Goal: Transaction & Acquisition: Book appointment/travel/reservation

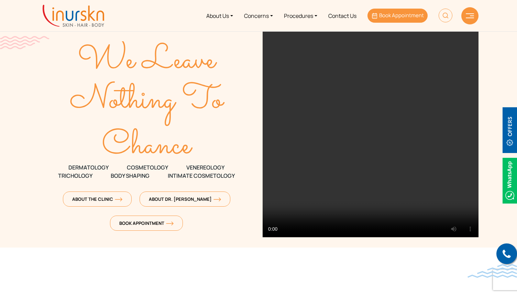
click at [397, 13] on span "Book Appointment" at bounding box center [401, 15] width 45 height 7
click at [389, 16] on span "Book Appointment" at bounding box center [401, 15] width 45 height 7
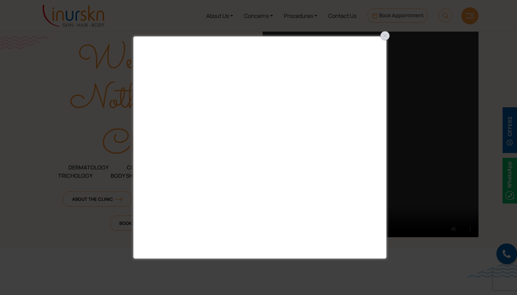
click at [385, 36] on div at bounding box center [385, 35] width 11 height 11
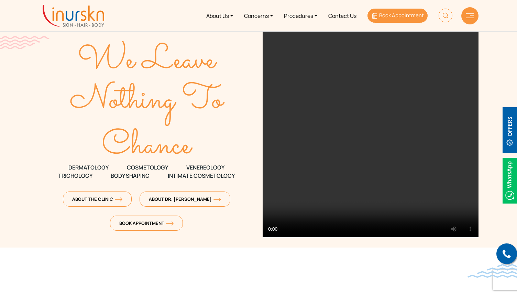
click at [393, 18] on span "Book Appointment" at bounding box center [401, 15] width 45 height 7
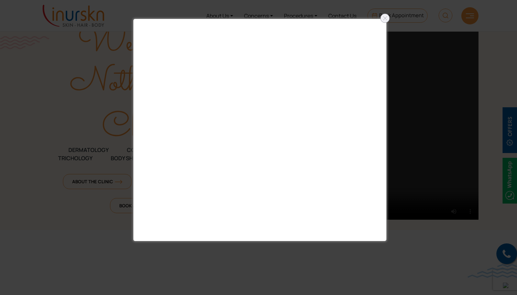
scroll to position [26, 0]
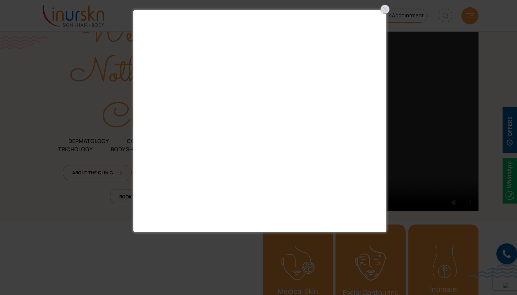
click at [384, 8] on div at bounding box center [385, 9] width 11 height 11
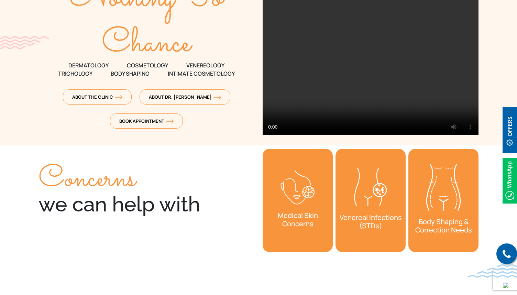
scroll to position [109, 0]
